Goal: Task Accomplishment & Management: Use online tool/utility

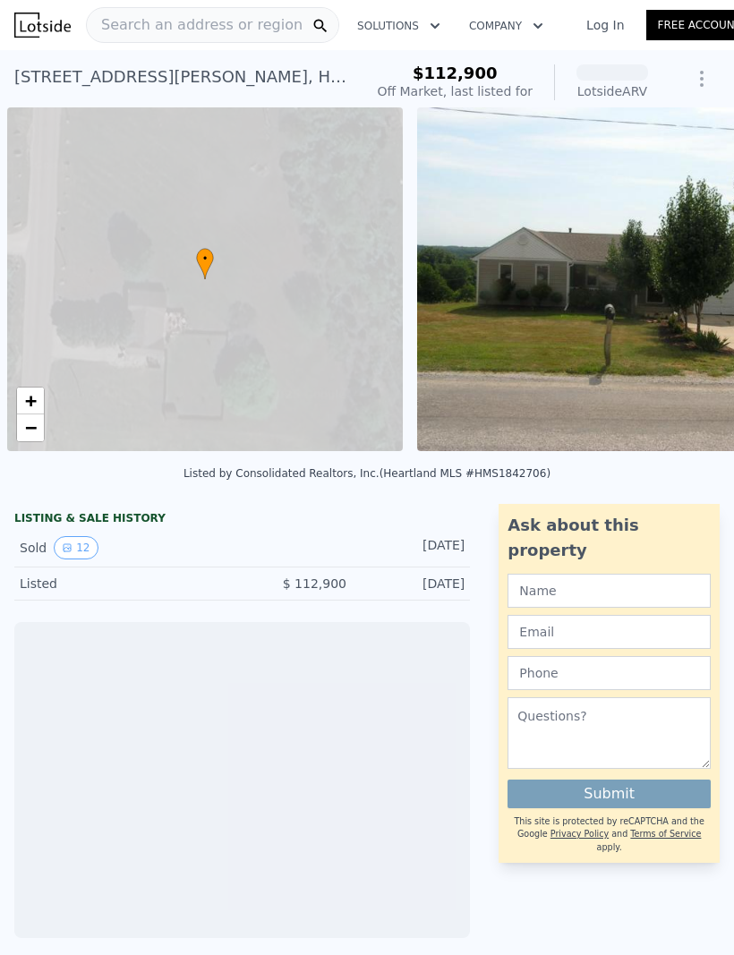
scroll to position [0, 7]
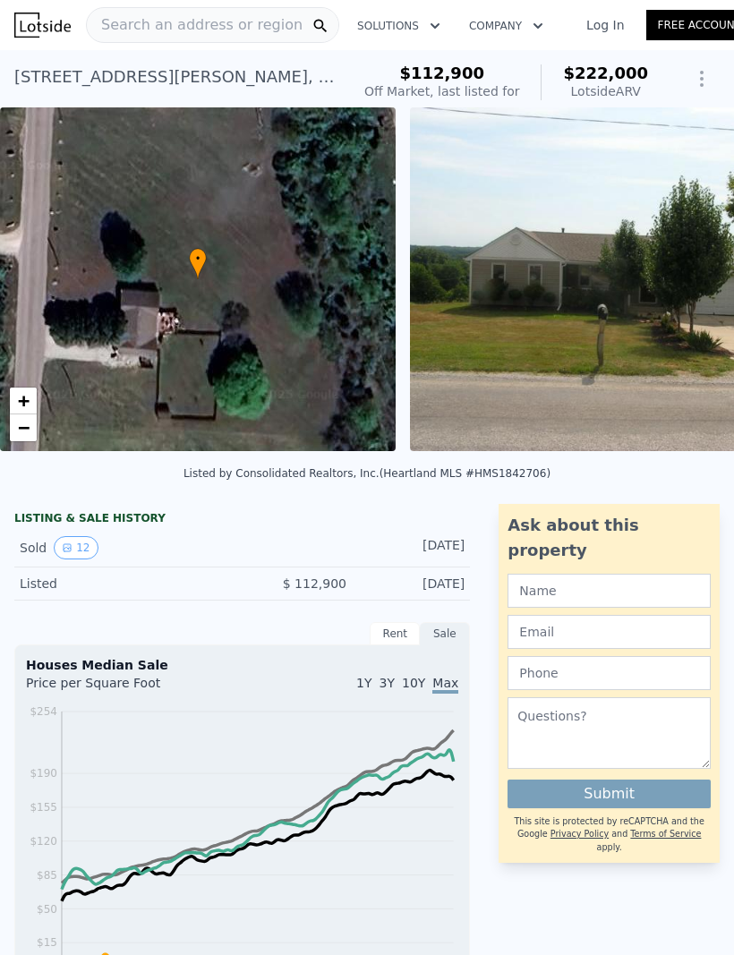
click at [138, 22] on span "Search an address or region" at bounding box center [195, 24] width 216 height 21
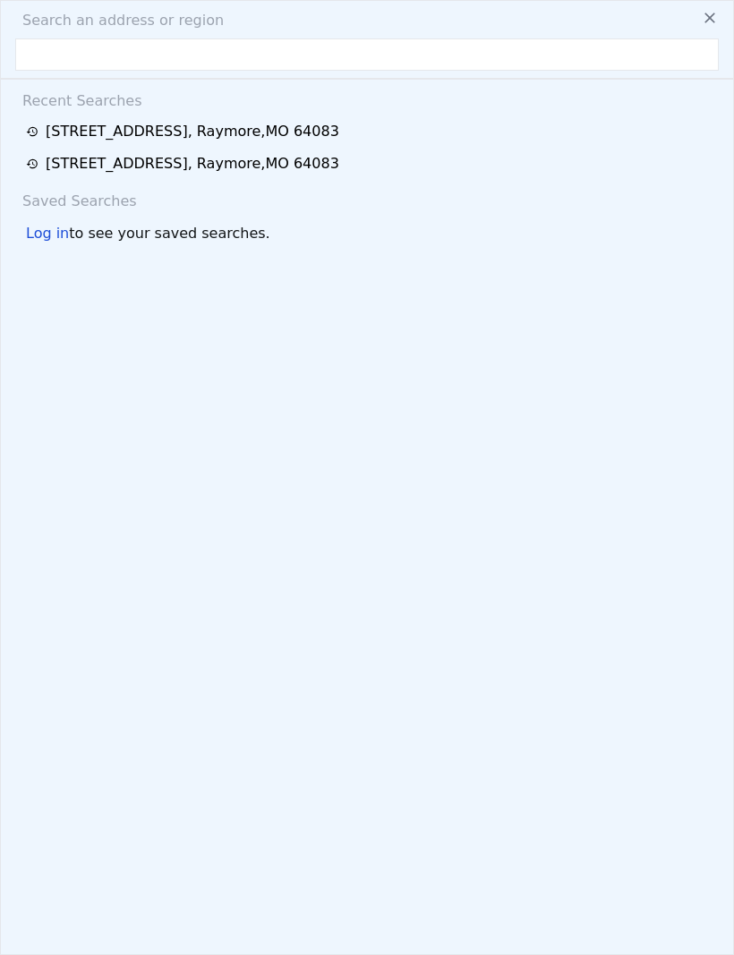
click at [45, 61] on input "text" at bounding box center [367, 54] width 704 height 32
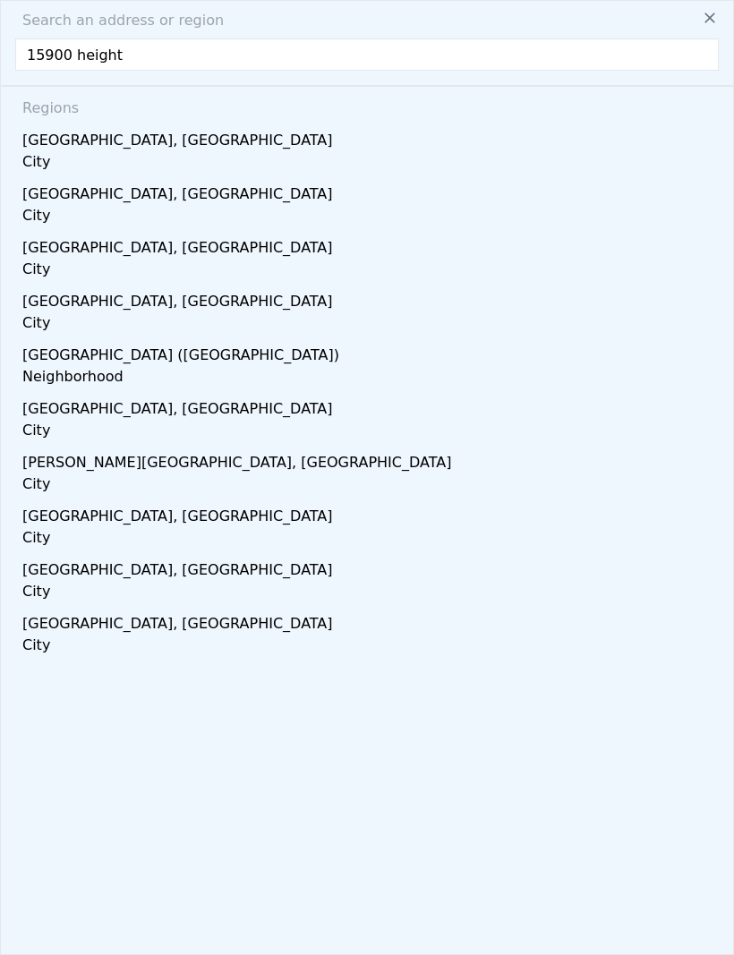
click at [358, 70] on input "15900 height" at bounding box center [367, 54] width 704 height 32
click at [376, 40] on input "15900 height" at bounding box center [367, 54] width 704 height 32
click at [137, 53] on input "15900 height" at bounding box center [367, 54] width 704 height 32
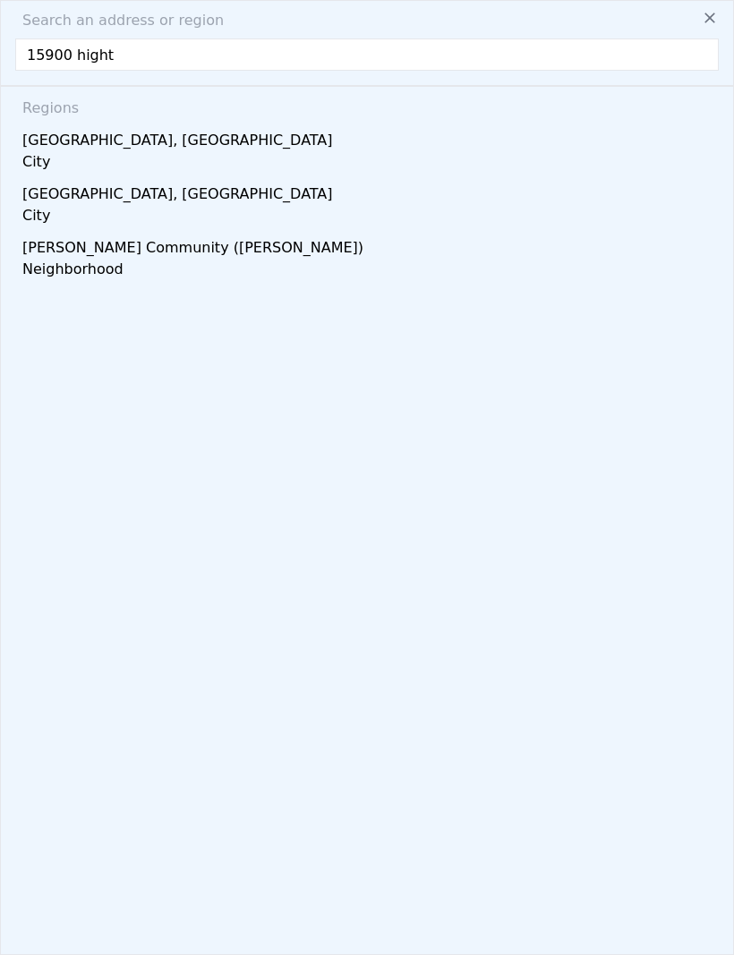
click at [175, 53] on input "15900 hight" at bounding box center [367, 54] width 704 height 32
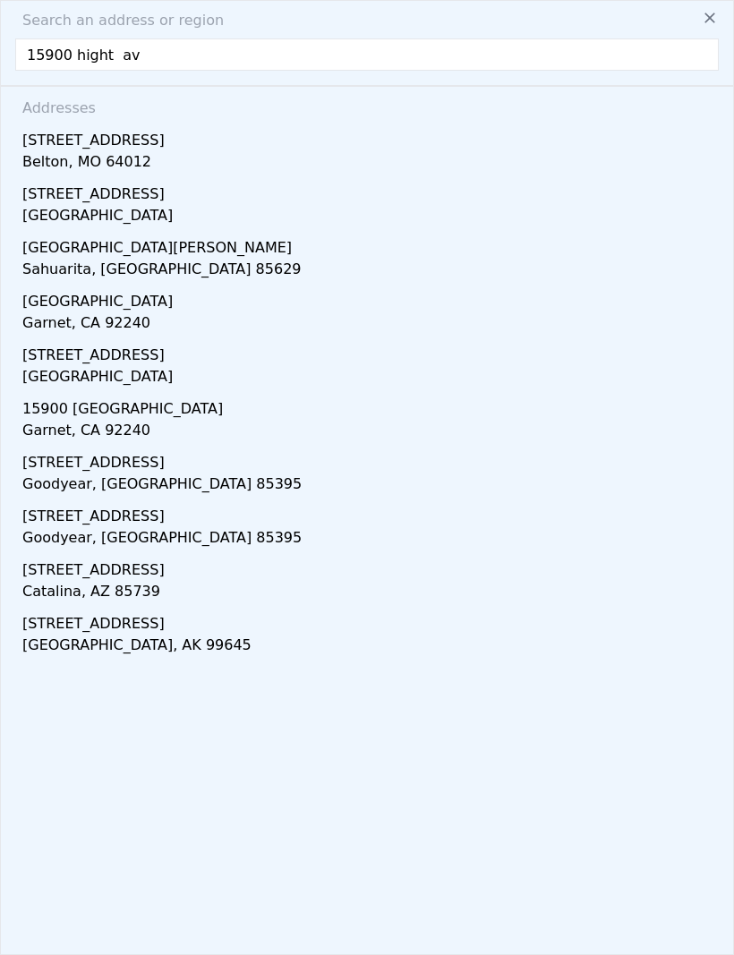
type input "[STREET_ADDRESS]"
click at [105, 161] on div "Belton, MO 64012" at bounding box center [370, 163] width 697 height 25
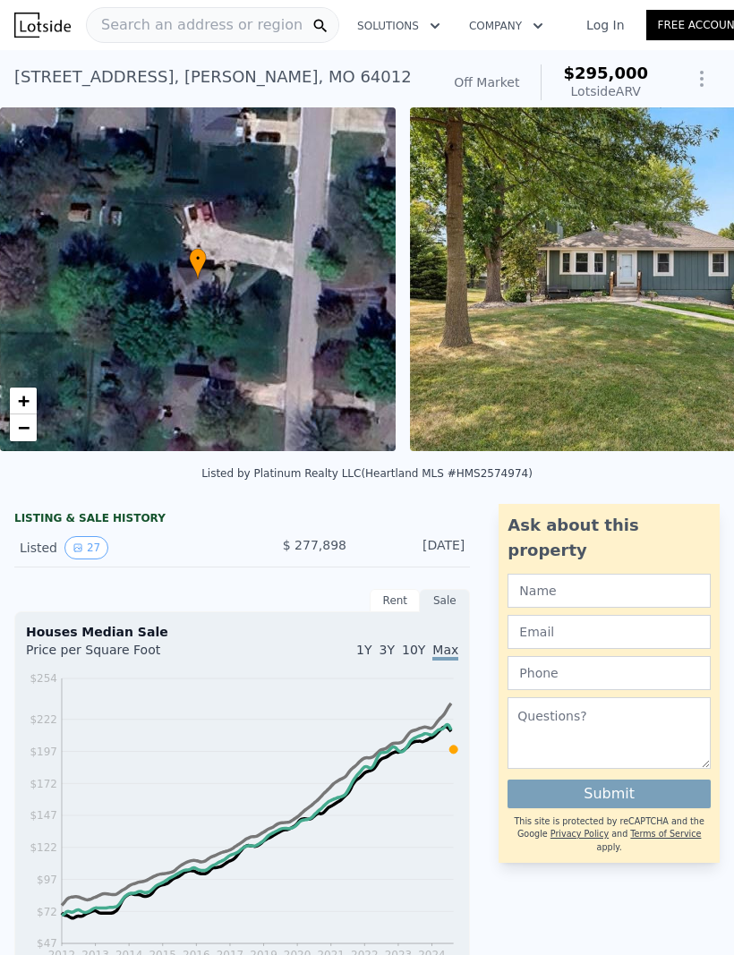
click at [698, 224] on img at bounding box center [668, 279] width 517 height 344
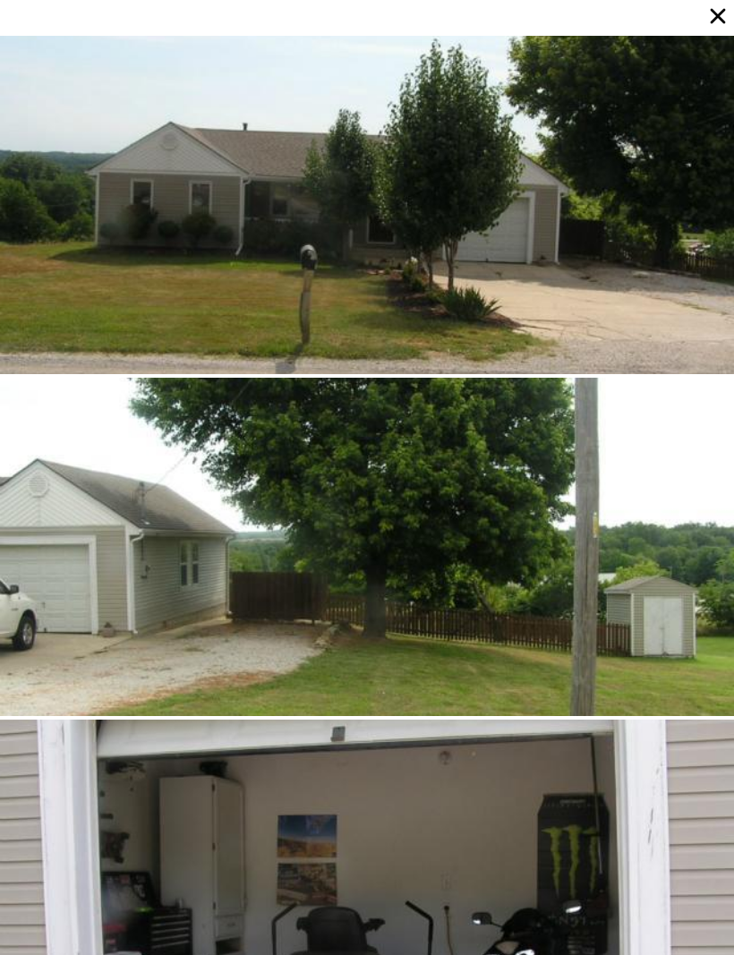
type input "$ 222,000"
type input "2"
type input "864"
type input "1628"
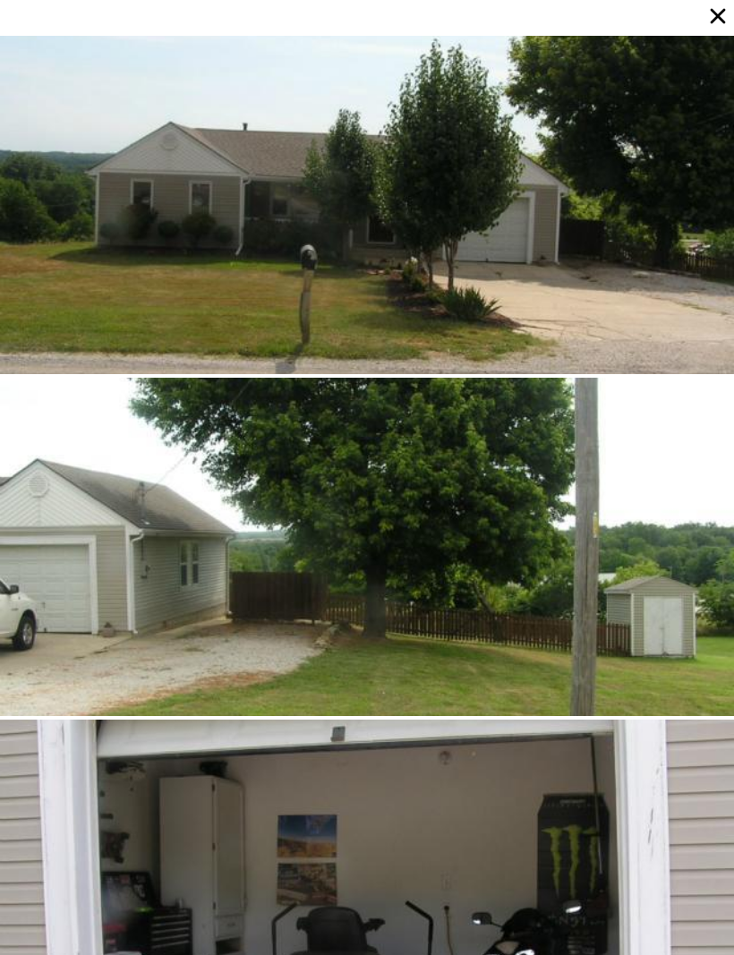
type input "6142"
type input "206474.4"
type input "$ 89,095"
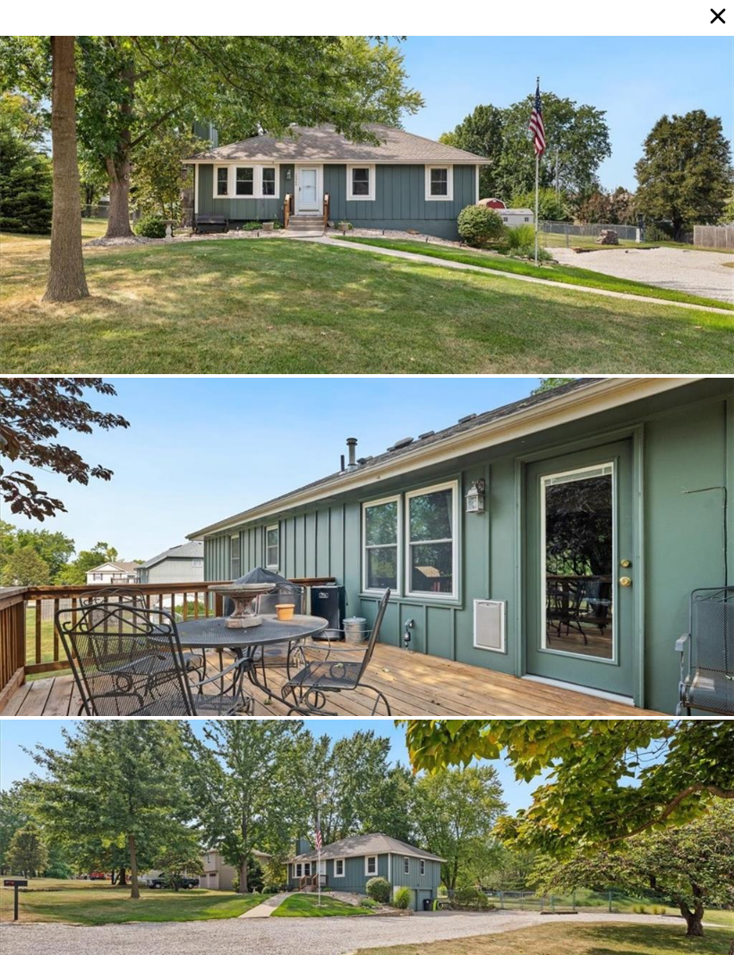
type input "$ 295,000"
type input "3"
type input "1026"
type input "1520"
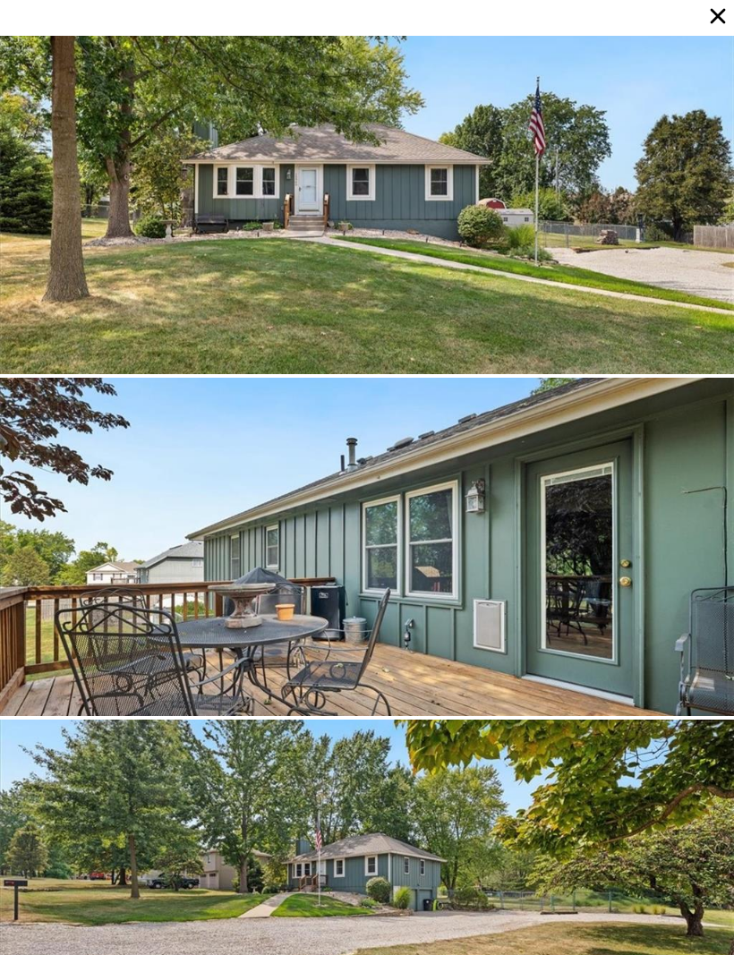
type input "10624"
type input "18730.8"
type input "-$ 14,883"
click at [616, 11] on div at bounding box center [367, 14] width 734 height 21
click at [717, 8] on icon at bounding box center [718, 16] width 25 height 25
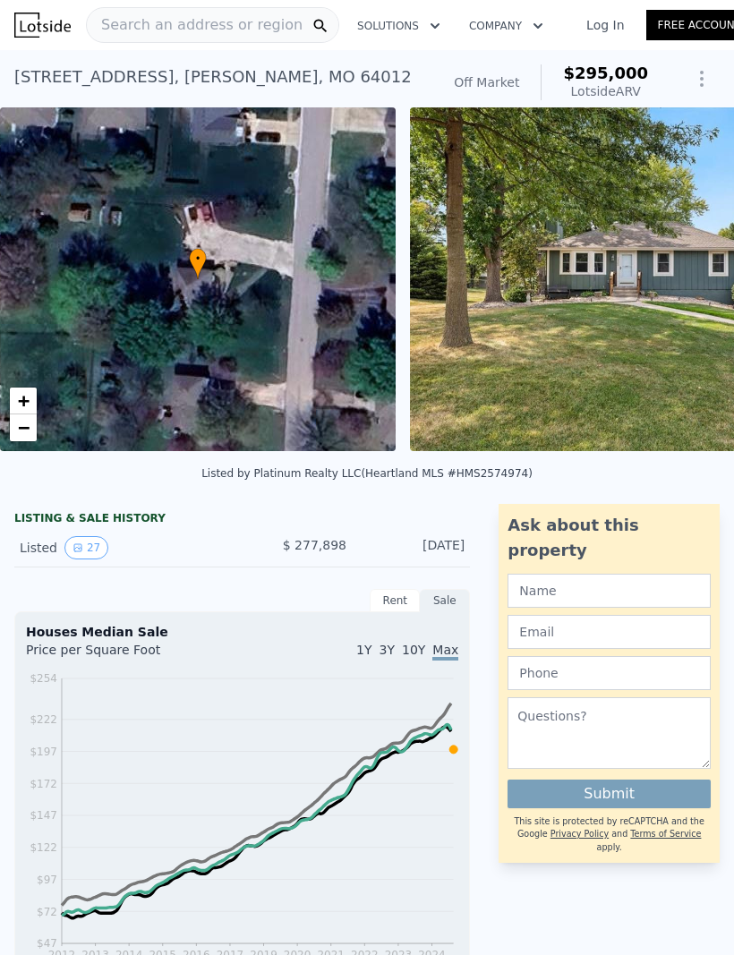
click at [706, 71] on icon "Show Options" at bounding box center [701, 78] width 21 height 21
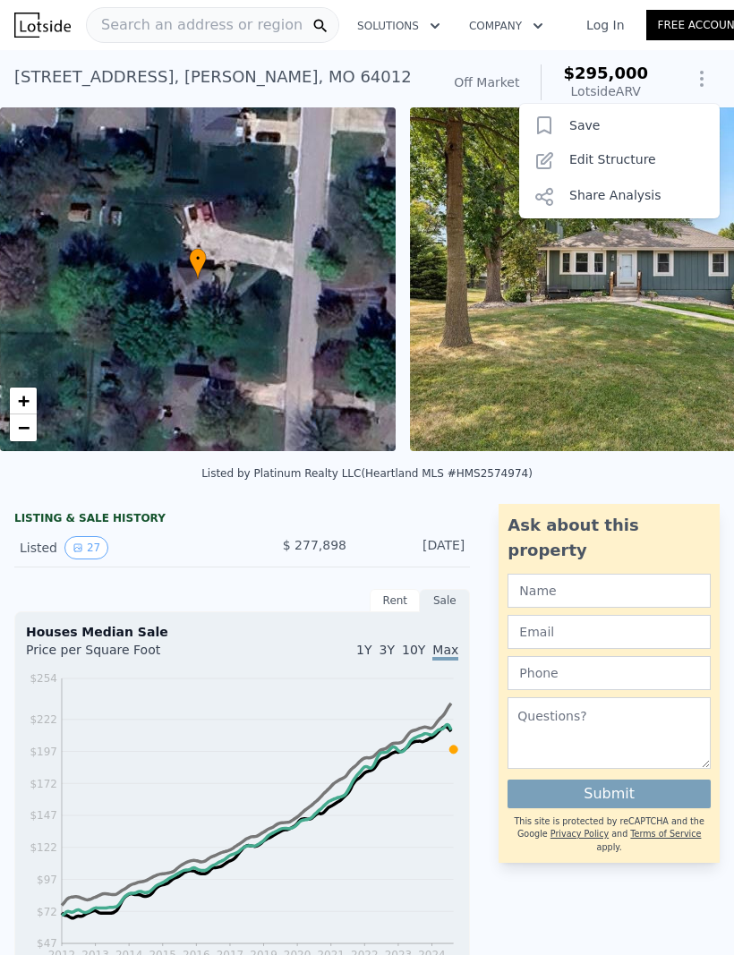
click at [583, 127] on button "Save" at bounding box center [584, 125] width 30 height 21
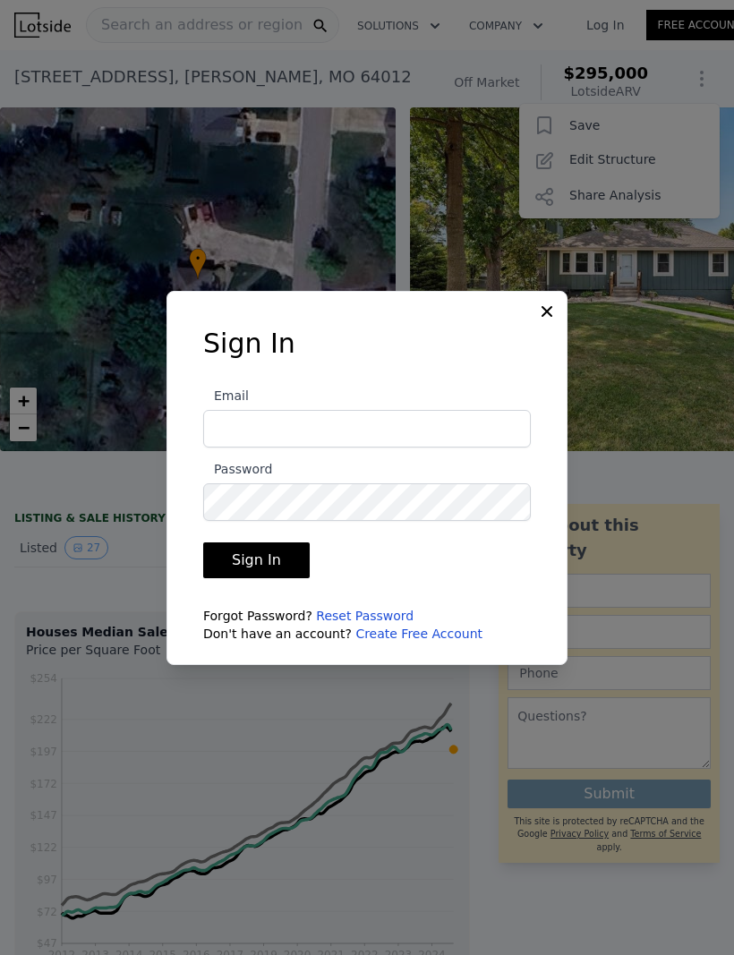
click at [464, 448] on input "Email" at bounding box center [367, 429] width 328 height 38
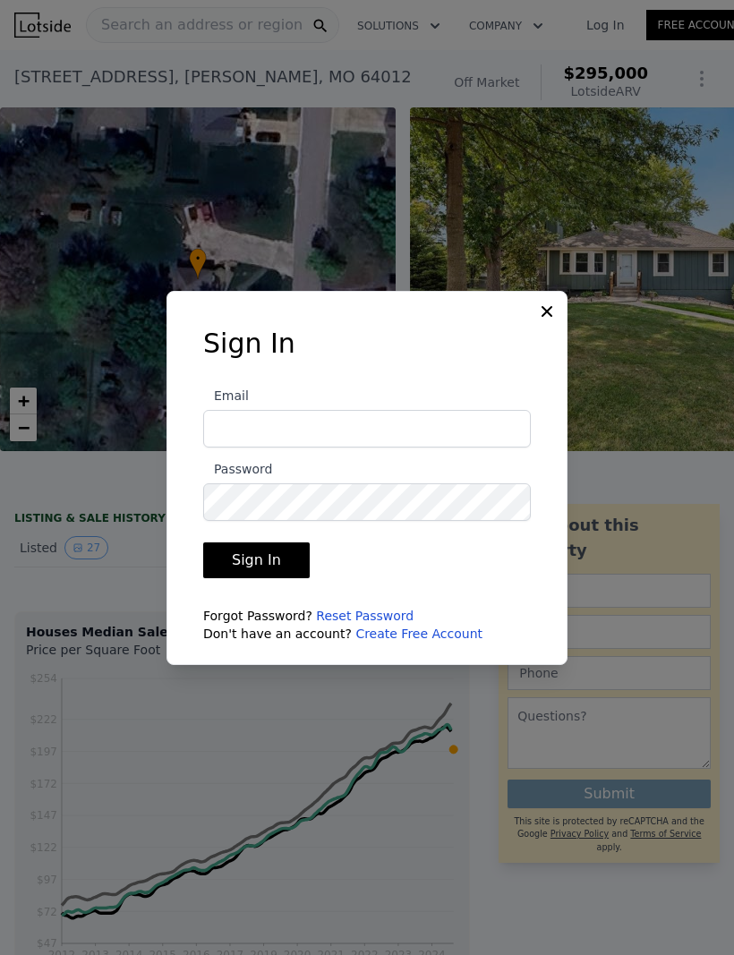
click at [552, 321] on icon at bounding box center [547, 312] width 18 height 18
